Goal: Task Accomplishment & Management: Manage account settings

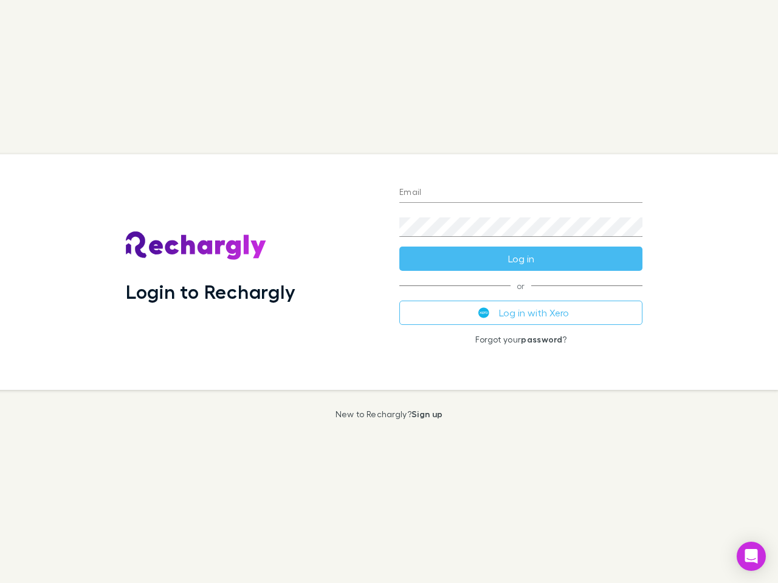
click at [389, 292] on div "Login to Rechargly" at bounding box center [252, 272] width 273 height 236
click at [521, 193] on input "Email" at bounding box center [520, 193] width 243 height 19
click at [521, 259] on button "Log in" at bounding box center [520, 259] width 243 height 24
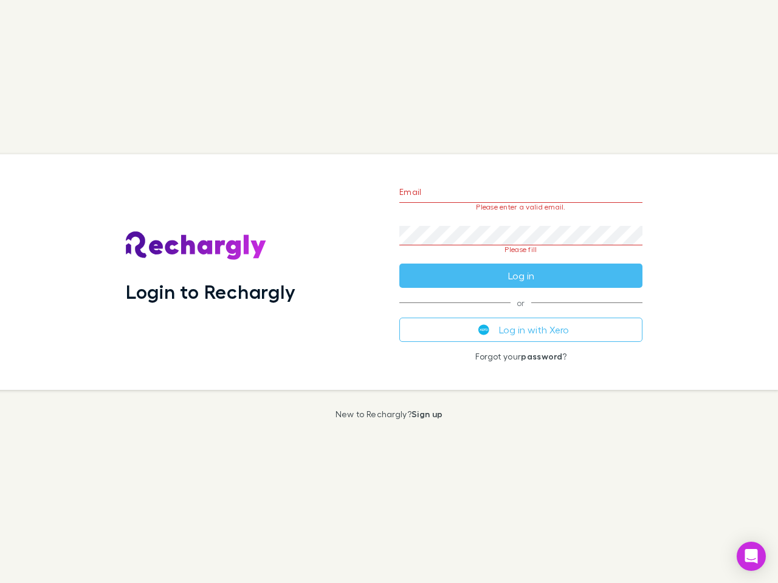
click at [521, 313] on div "Email Please enter a valid email. Password Please fill Log in or Log in with Xe…" at bounding box center [521, 272] width 263 height 236
click at [751, 557] on icon "Open Intercom Messenger" at bounding box center [751, 556] width 13 height 15
